Goal: Task Accomplishment & Management: Complete application form

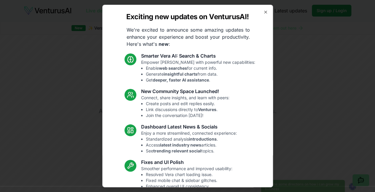
click at [261, 15] on div "Exciting new updates on VenturusAI! We're excited to announce some amazing upda…" at bounding box center [187, 96] width 171 height 183
click at [263, 14] on icon "button" at bounding box center [265, 12] width 5 height 5
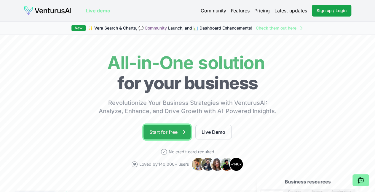
click at [175, 135] on link "Start for free" at bounding box center [166, 132] width 47 height 15
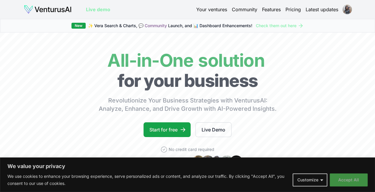
click at [344, 179] on button "Accept All" at bounding box center [348, 180] width 38 height 13
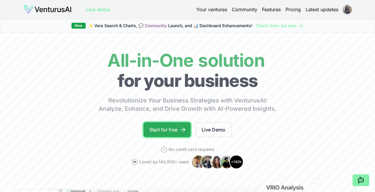
click at [165, 137] on link "Start for free" at bounding box center [166, 130] width 47 height 15
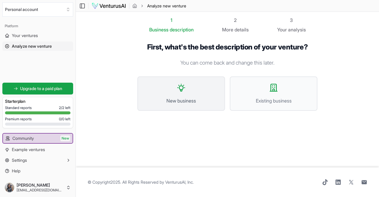
click at [184, 94] on button "New business" at bounding box center [181, 93] width 88 height 34
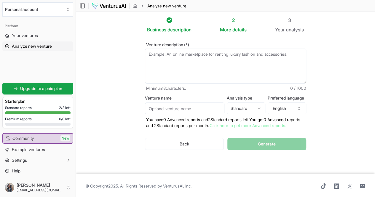
click at [203, 60] on textarea "Venture description (*)" at bounding box center [225, 66] width 161 height 35
click at [202, 59] on textarea "Venture description (*)" at bounding box center [225, 66] width 161 height 35
paste textarea "Referring to the problems often faced by young people in choosing outfits, espe…"
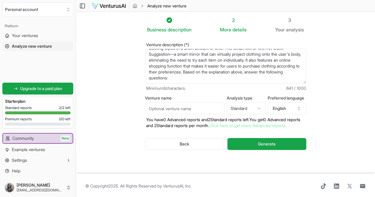
scroll to position [24, 0]
type textarea "Referring to the problems often faced by young people in choosing outfits, espe…"
click at [304, 110] on button "English" at bounding box center [286, 108] width 38 height 12
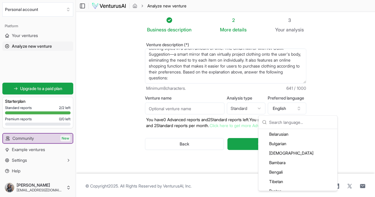
scroll to position [111, 0]
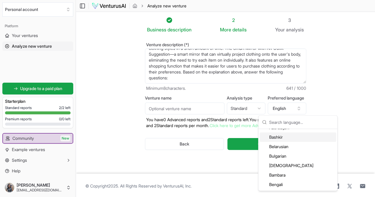
click at [298, 123] on input "text" at bounding box center [301, 121] width 65 height 13
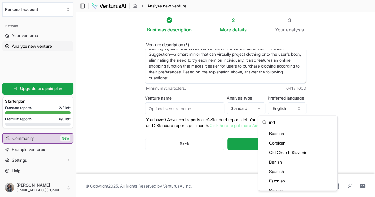
scroll to position [0, 0]
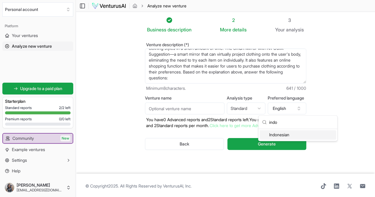
type input "indo"
click at [293, 136] on div "Indonesian" at bounding box center [297, 134] width 76 height 9
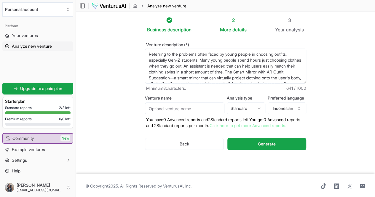
drag, startPoint x: 244, startPoint y: 71, endPoint x: 133, endPoint y: 51, distance: 113.4
click at [135, 51] on div "Venture description (*) Referring to the problems often faced by young people i…" at bounding box center [225, 101] width 180 height 136
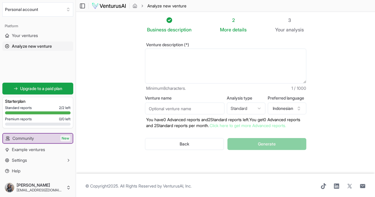
click at [145, 57] on textarea "Referring to the problems often faced by young people in choosing outfits, espe…" at bounding box center [225, 66] width 161 height 35
paste textarea "Merujuk pada permasalahan yang sering dihadapai anak muda dalam memilih "outfit…"
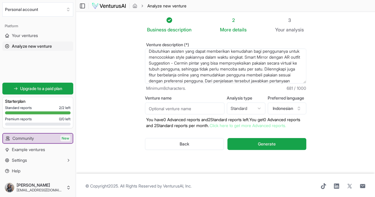
scroll to position [24, 0]
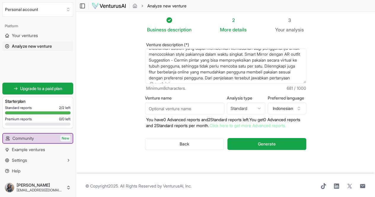
type textarea "Merujuk pada permasalahan yang sering dihadapai anak muda dalam memilih "outfit…"
click at [260, 107] on html "We value your privacy We use cookies to enhance your browsing experience, serve…" at bounding box center [187, 98] width 375 height 197
click at [184, 112] on input "Venture name" at bounding box center [184, 108] width 79 height 12
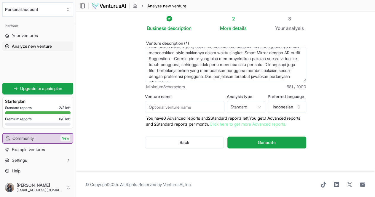
scroll to position [0, 0]
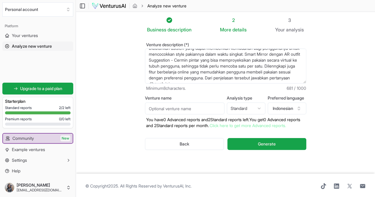
drag, startPoint x: 358, startPoint y: 3, endPoint x: 224, endPoint y: 163, distance: 208.6
click at [224, 163] on div "Venture description (*) Merujuk pada permasalahan yang sering dihadapai anak mu…" at bounding box center [225, 101] width 180 height 136
click at [192, 109] on input "Venture name" at bounding box center [184, 108] width 79 height 12
type input "Outfie - Outfit Comfy"
click at [253, 144] on button "Generate" at bounding box center [266, 144] width 78 height 12
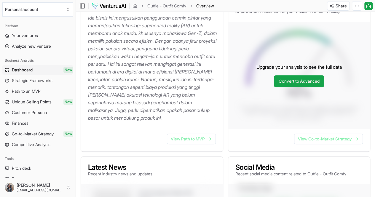
scroll to position [97, 0]
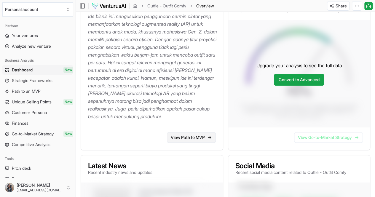
click at [193, 138] on link "View Path to MVP" at bounding box center [191, 137] width 49 height 11
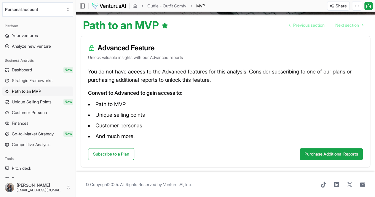
scroll to position [43, 0]
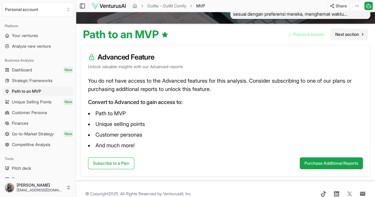
click at [335, 36] on span "Next section" at bounding box center [347, 34] width 24 height 6
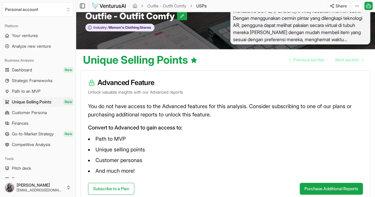
scroll to position [17, 0]
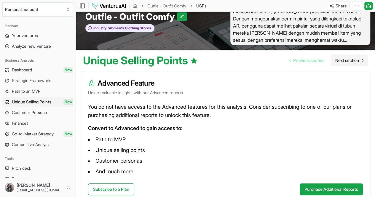
click at [343, 63] on span "Next section" at bounding box center [347, 60] width 24 height 6
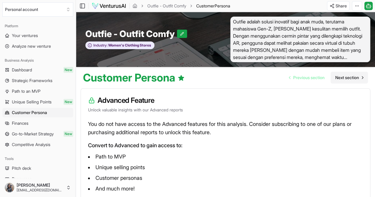
click at [341, 79] on span "Next section" at bounding box center [347, 78] width 24 height 6
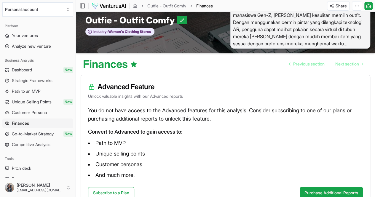
scroll to position [37, 0]
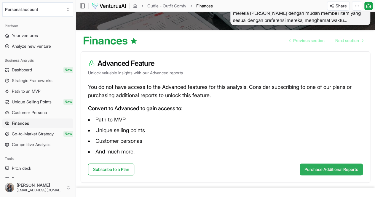
click at [326, 170] on button "Purchase Additional Reports" at bounding box center [330, 169] width 63 height 12
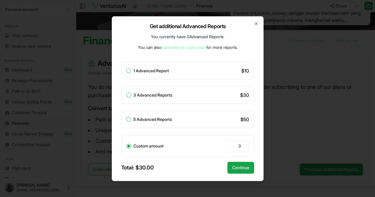
click at [254, 20] on div "Get additional Advanced Reports You currently have 0 Advanced Reports . You can…" at bounding box center [188, 98] width 152 height 165
click at [255, 24] on icon "button" at bounding box center [256, 24] width 2 height 2
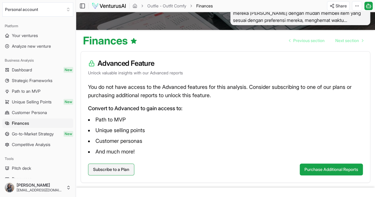
click at [118, 175] on link "Subscribe to a Plan" at bounding box center [111, 169] width 46 height 12
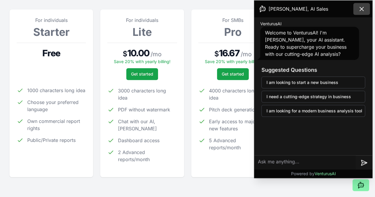
scroll to position [84, 0]
click at [359, 9] on icon at bounding box center [361, 8] width 7 height 7
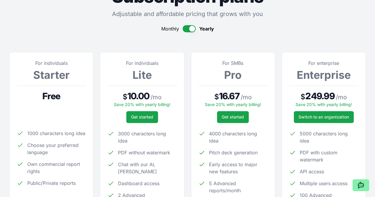
scroll to position [0, 0]
